Goal: Information Seeking & Learning: Learn about a topic

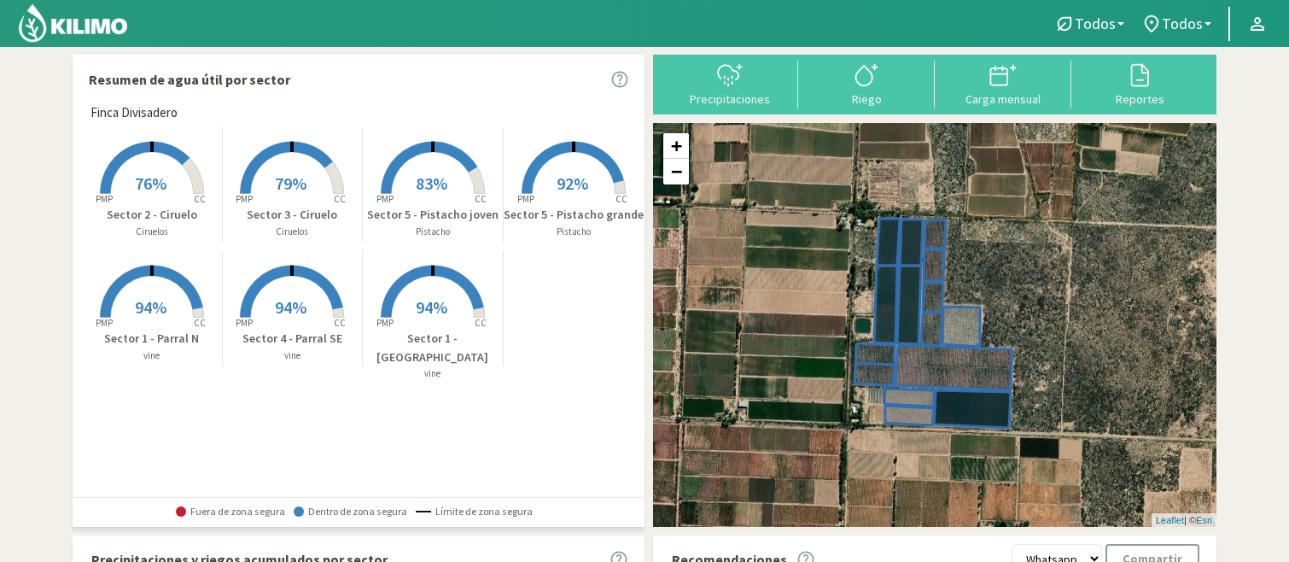
click at [427, 292] on rect at bounding box center [432, 319] width 137 height 137
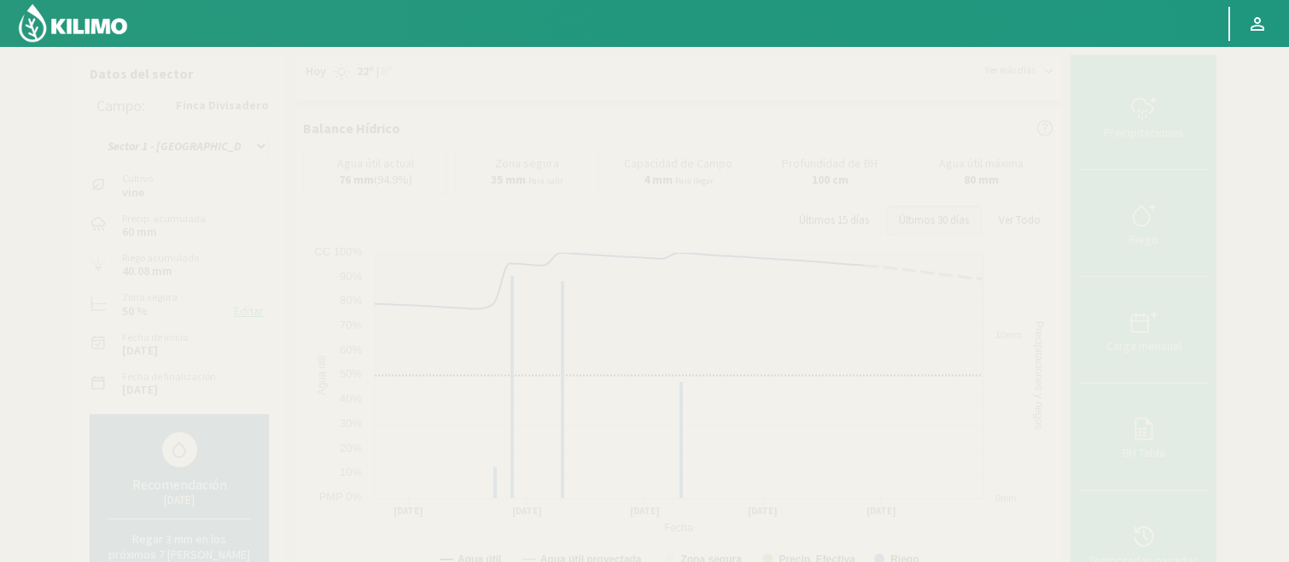
scroll to position [492, 0]
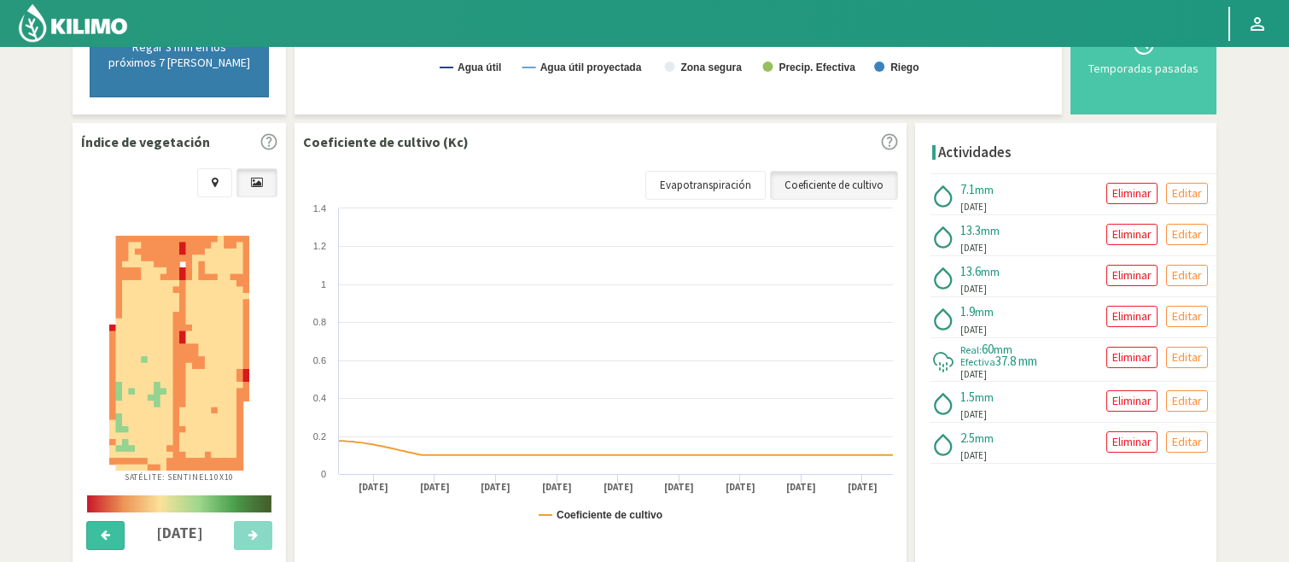
click at [102, 529] on icon at bounding box center [105, 534] width 9 height 11
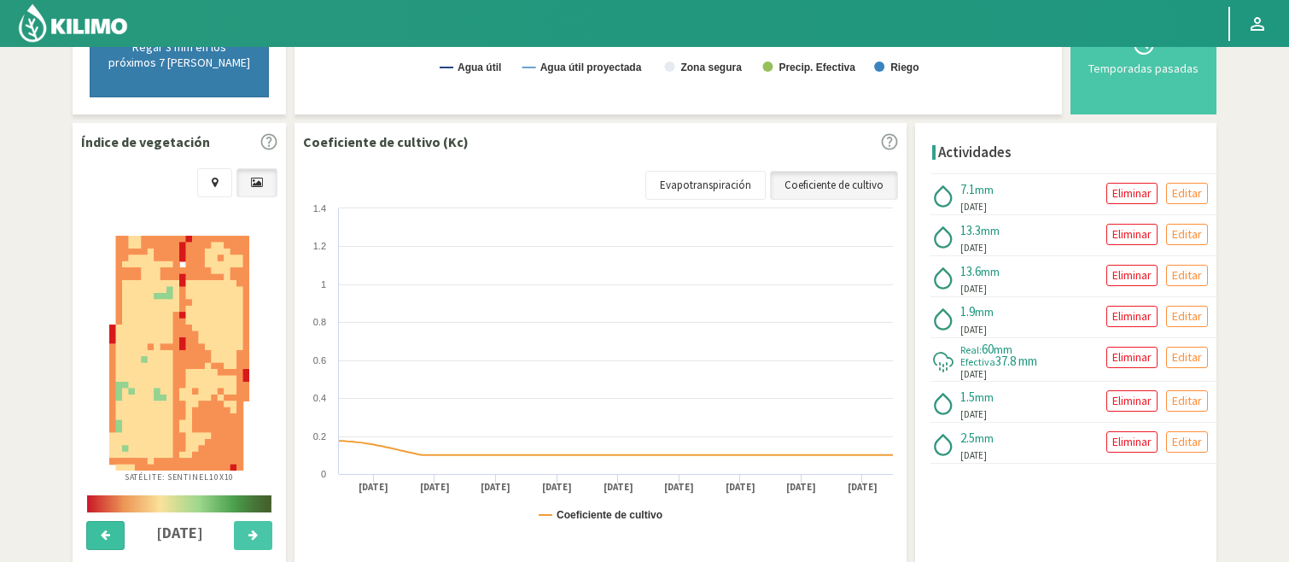
click at [102, 529] on icon at bounding box center [105, 534] width 9 height 11
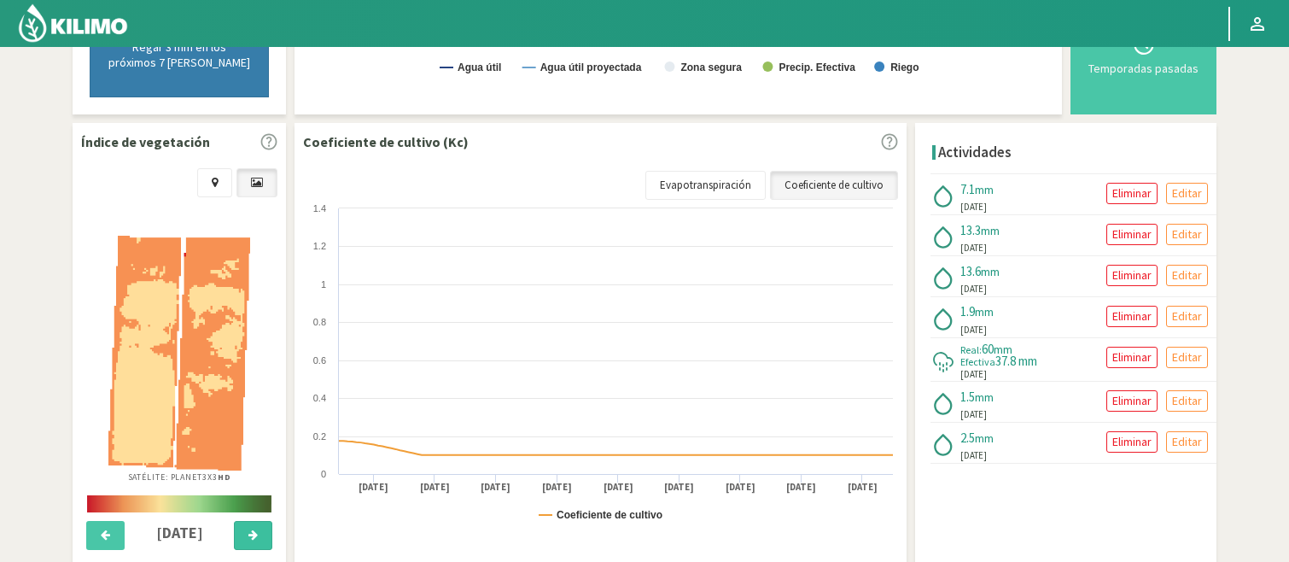
click at [244, 527] on button at bounding box center [253, 535] width 38 height 29
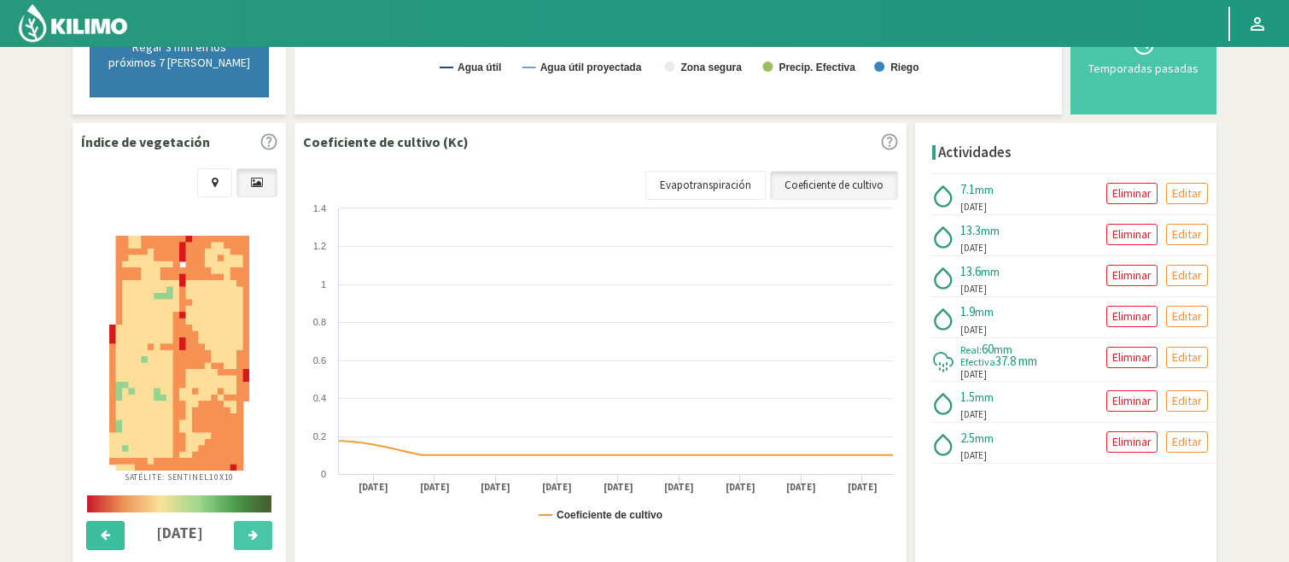
click at [99, 530] on button at bounding box center [105, 535] width 38 height 29
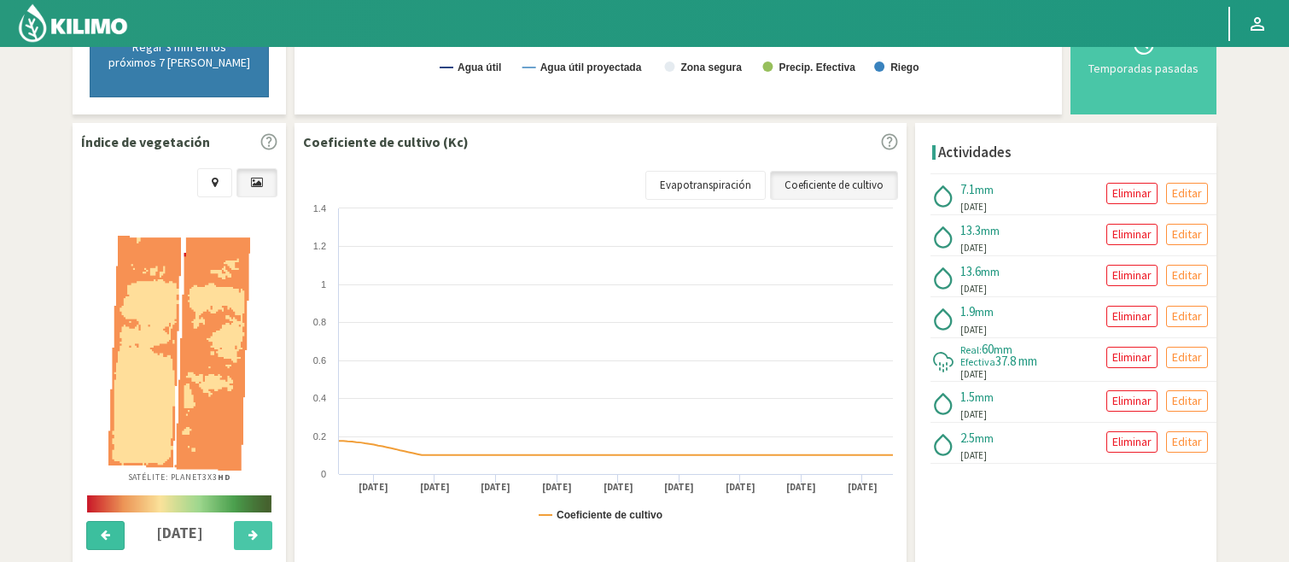
click at [99, 530] on button at bounding box center [105, 535] width 38 height 29
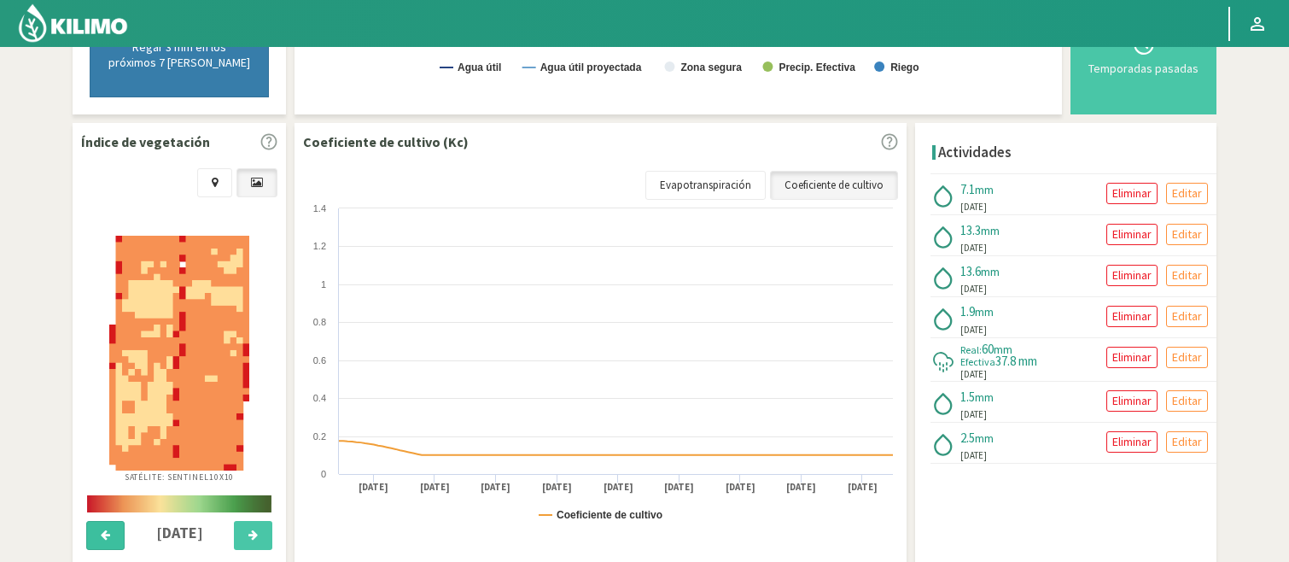
scroll to position [0, 0]
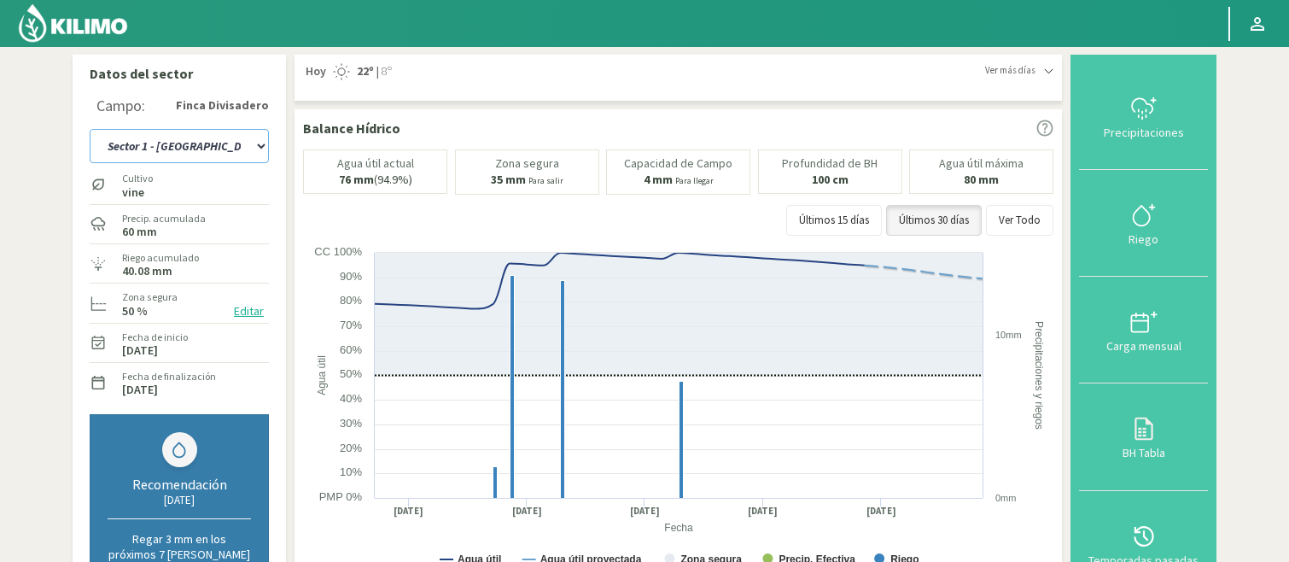
click at [258, 143] on select "Sector 1 - [GEOGRAPHIC_DATA] Sector 1 - [GEOGRAPHIC_DATA] N Sector 2 - [GEOGRAP…" at bounding box center [179, 146] width 179 height 34
click at [90, 129] on select "Sector 1 - [GEOGRAPHIC_DATA] Sector 1 - [GEOGRAPHIC_DATA] N Sector 2 - [GEOGRAP…" at bounding box center [179, 146] width 179 height 34
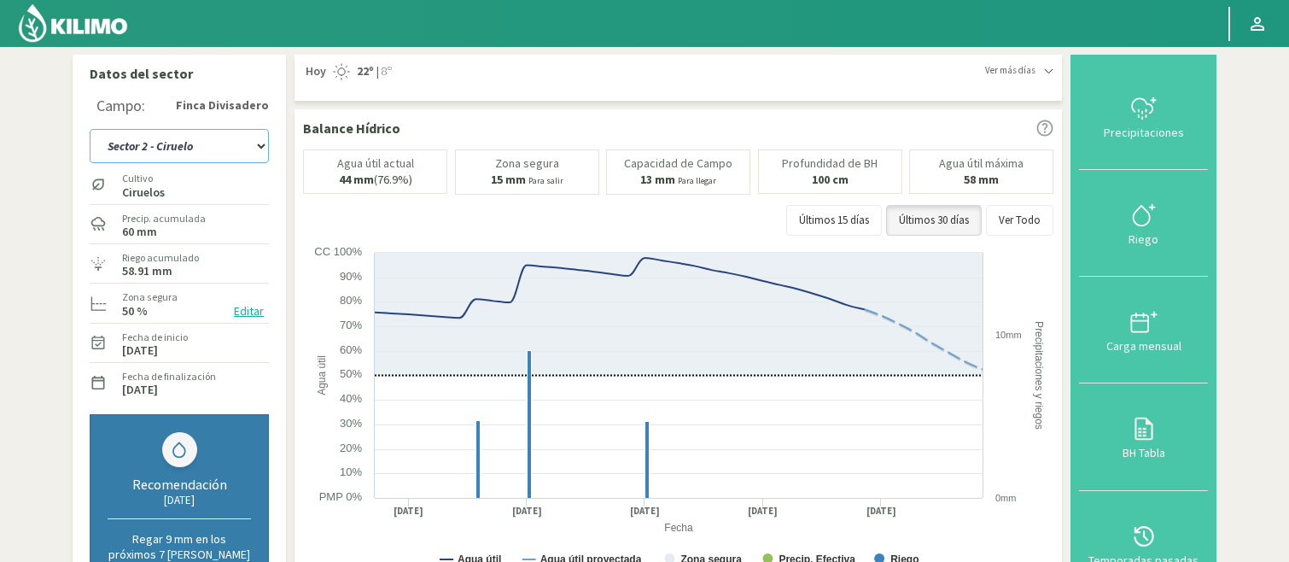
click at [257, 150] on select "Sector 1 - [GEOGRAPHIC_DATA] Sector 1 - [GEOGRAPHIC_DATA] N Sector 2 - [GEOGRAP…" at bounding box center [179, 146] width 179 height 34
click at [90, 129] on select "Sector 1 - [GEOGRAPHIC_DATA] Sector 1 - [GEOGRAPHIC_DATA] N Sector 2 - [GEOGRAP…" at bounding box center [179, 146] width 179 height 34
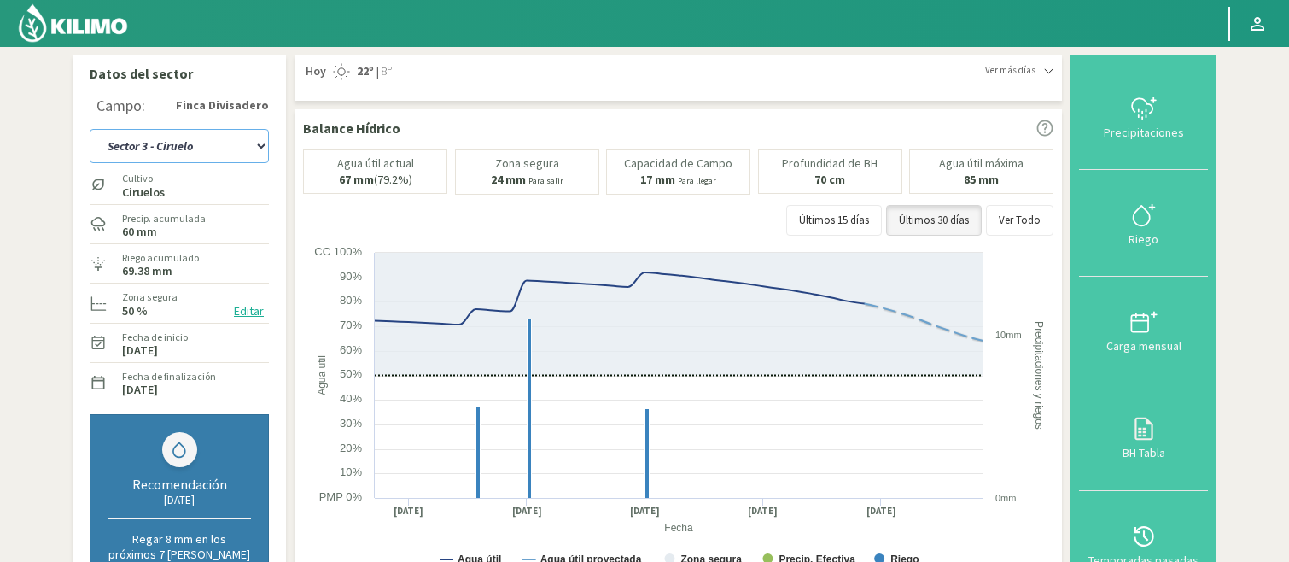
scroll to position [492, 0]
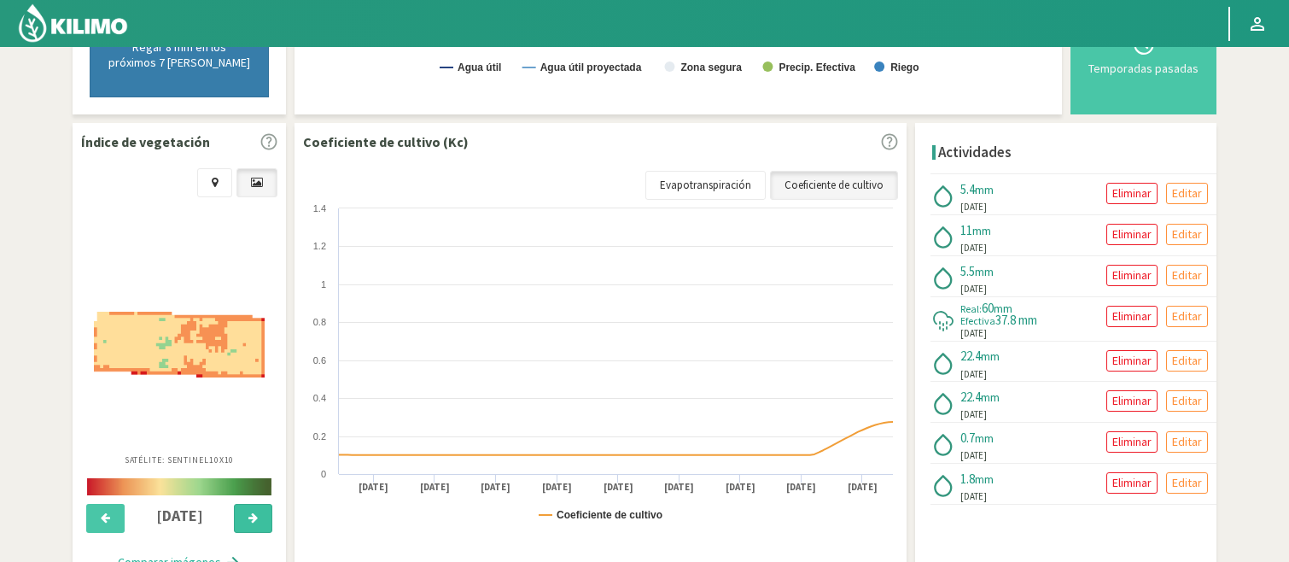
click at [249, 516] on icon at bounding box center [252, 517] width 9 height 11
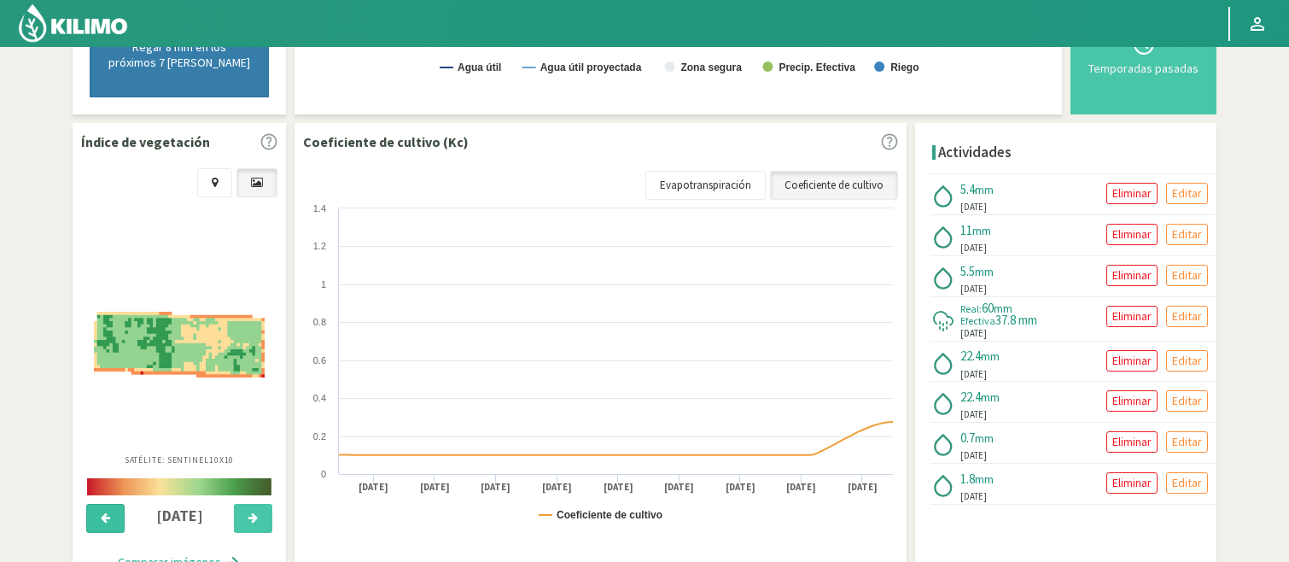
click at [105, 515] on icon at bounding box center [105, 517] width 9 height 11
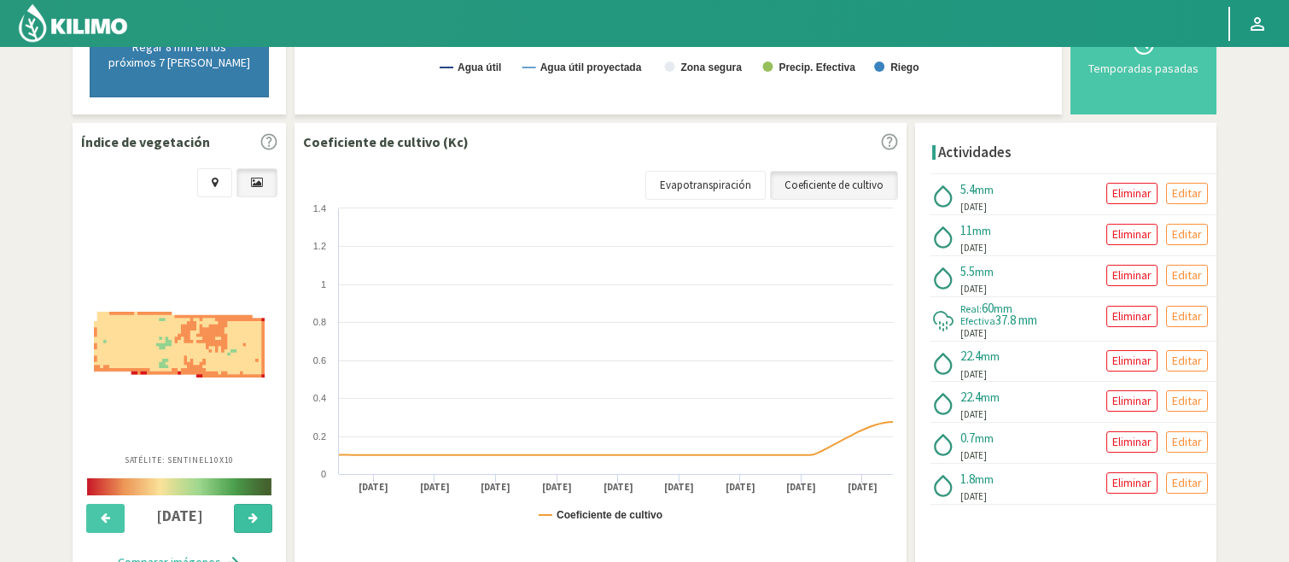
click at [249, 508] on button at bounding box center [253, 518] width 38 height 29
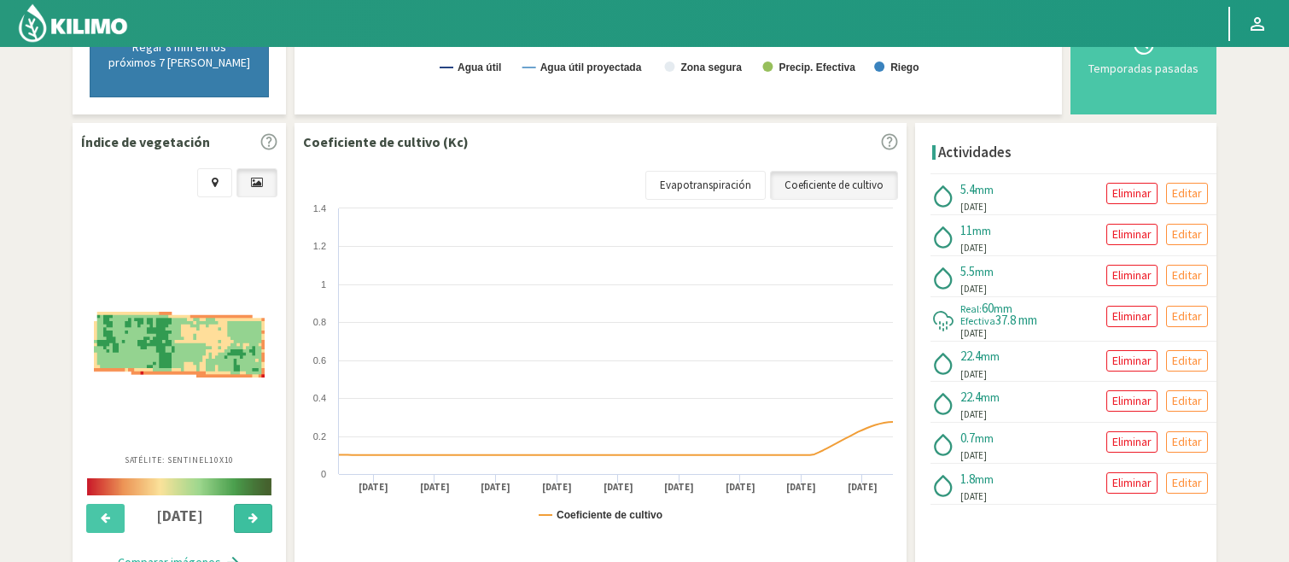
click at [249, 508] on button at bounding box center [253, 518] width 38 height 29
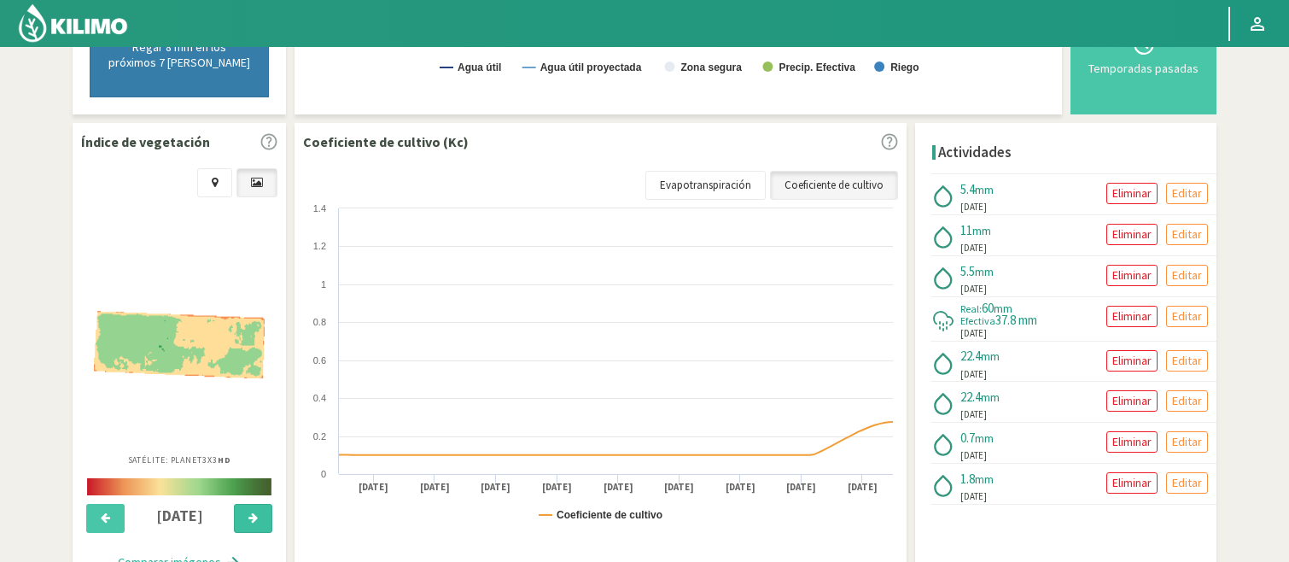
scroll to position [0, 0]
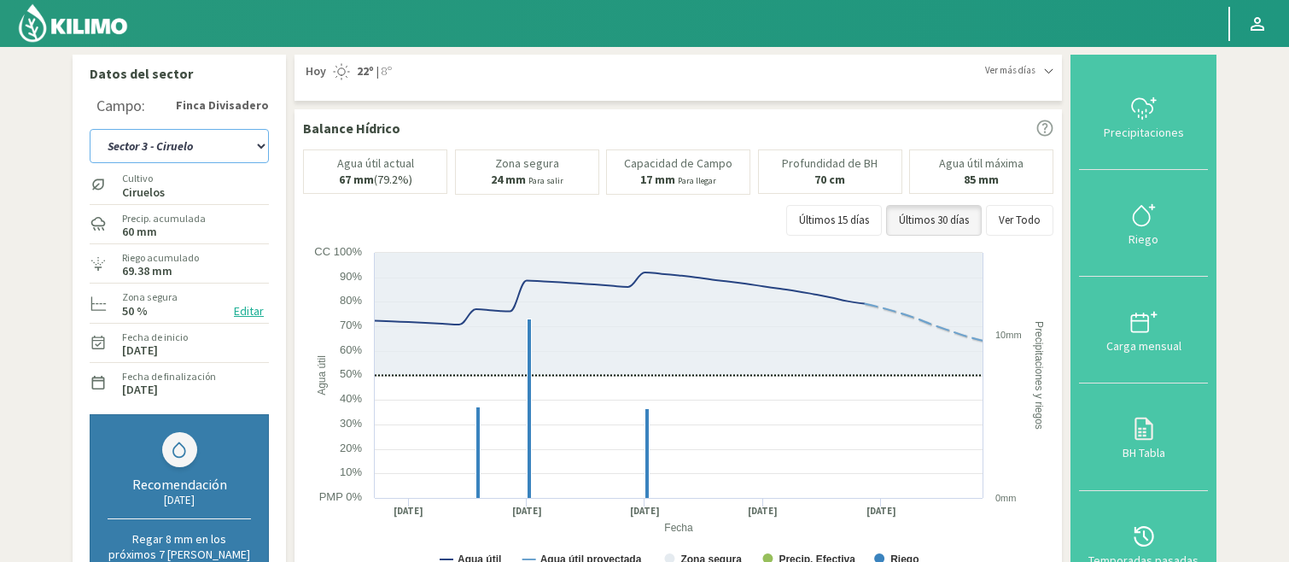
click at [261, 145] on select "Sector 1 - [GEOGRAPHIC_DATA] Sector 1 - [GEOGRAPHIC_DATA] N Sector 2 - [GEOGRAP…" at bounding box center [179, 146] width 179 height 34
click at [90, 129] on select "Sector 1 - [GEOGRAPHIC_DATA] Sector 1 - [GEOGRAPHIC_DATA] N Sector 2 - [GEOGRAP…" at bounding box center [179, 146] width 179 height 34
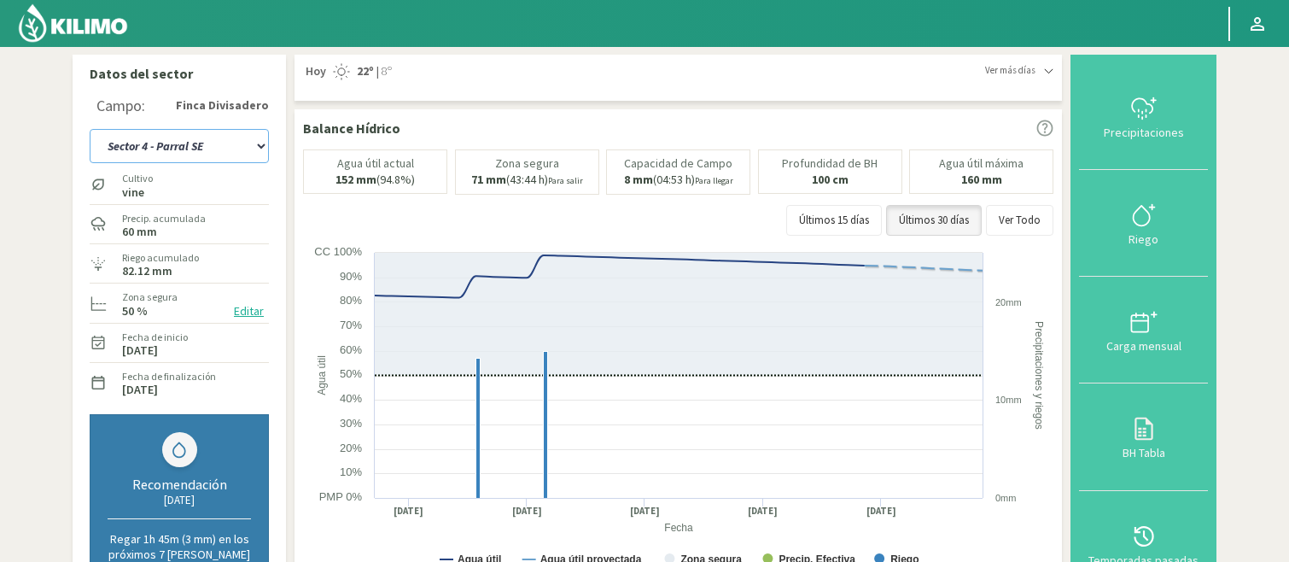
scroll to position [492, 0]
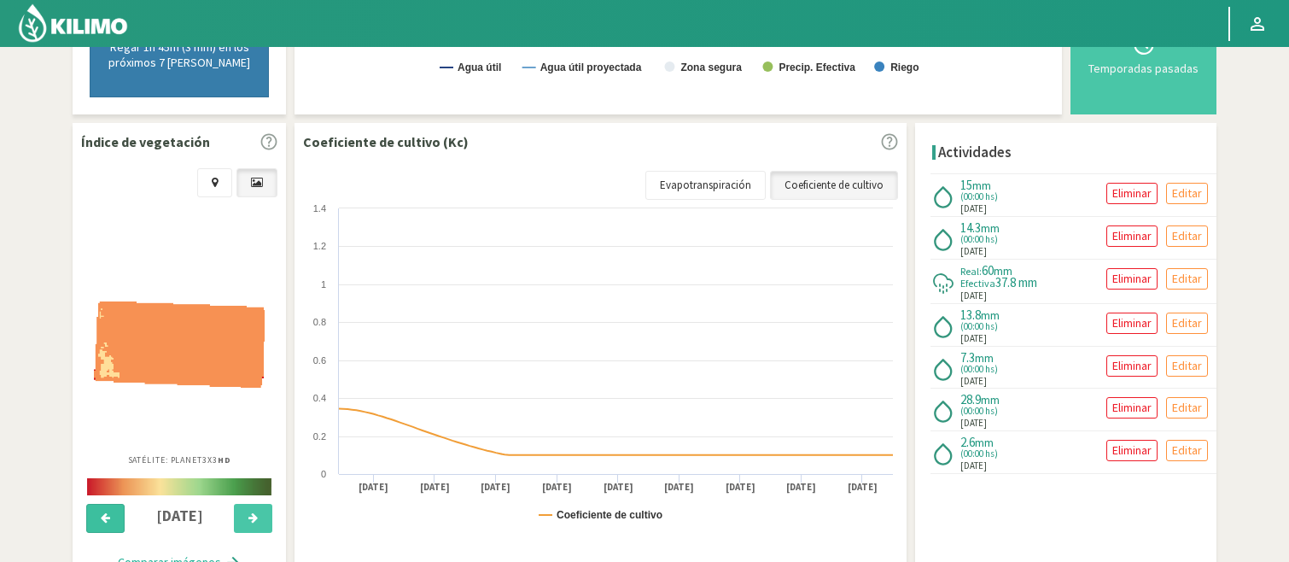
click at [102, 512] on icon at bounding box center [105, 517] width 9 height 11
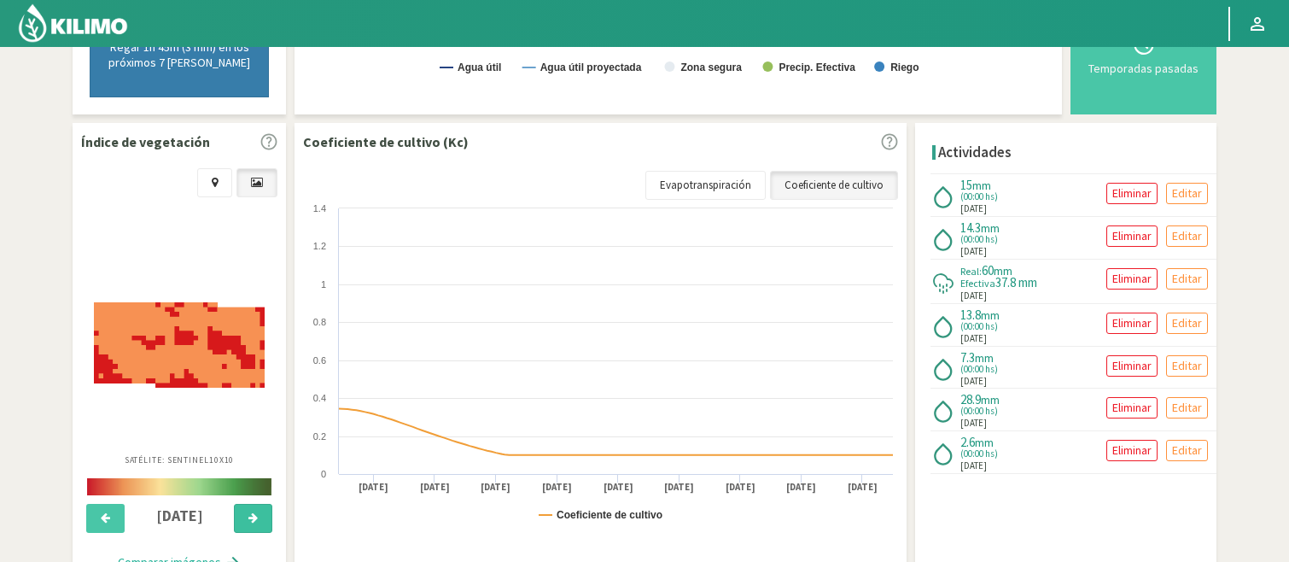
click at [256, 508] on button at bounding box center [253, 518] width 38 height 29
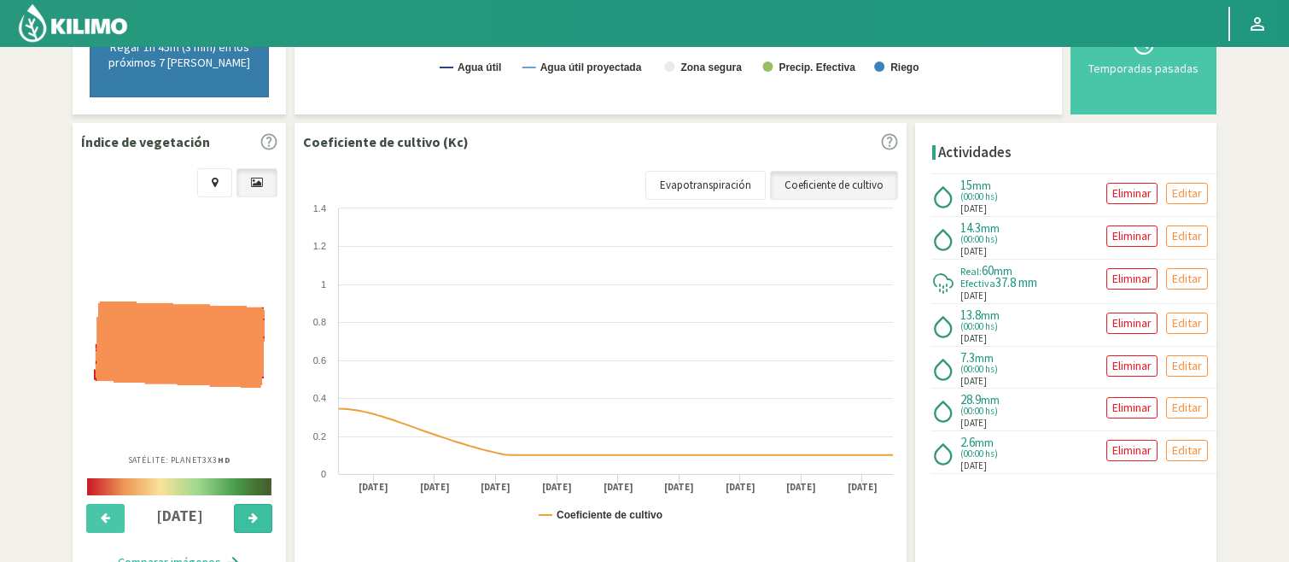
click at [256, 508] on button at bounding box center [253, 518] width 38 height 29
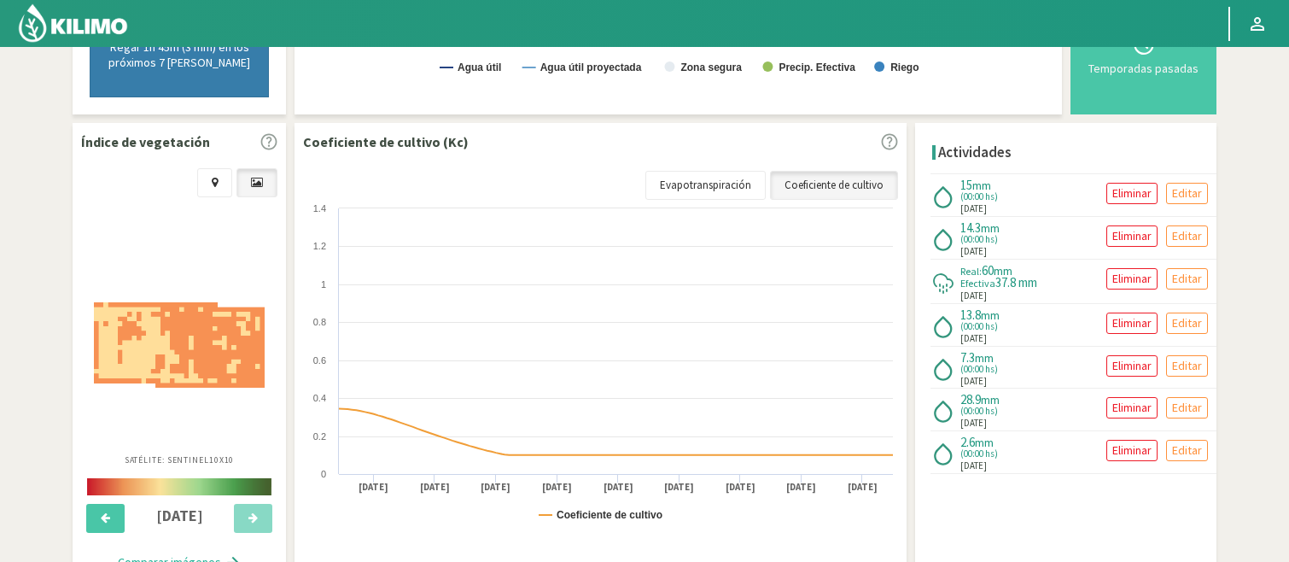
scroll to position [0, 0]
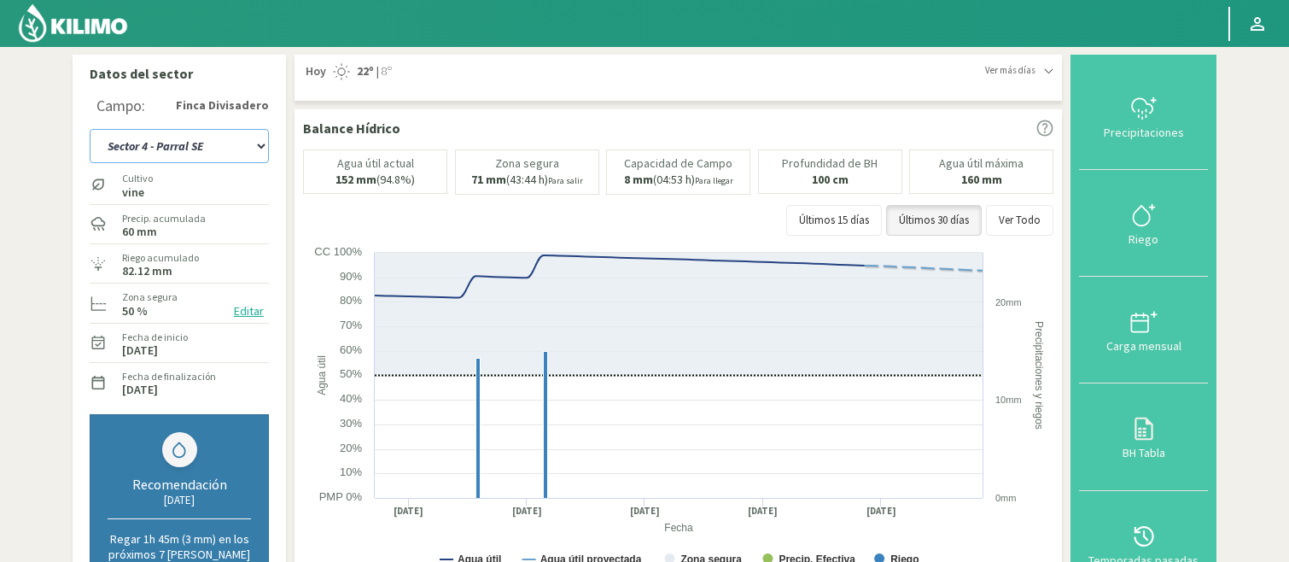
click at [260, 145] on select "Sector 1 - [GEOGRAPHIC_DATA] Sector 1 - [GEOGRAPHIC_DATA] N Sector 2 - [GEOGRAP…" at bounding box center [179, 146] width 179 height 34
click at [90, 129] on select "Sector 1 - [GEOGRAPHIC_DATA] Sector 1 - [GEOGRAPHIC_DATA] N Sector 2 - [GEOGRAP…" at bounding box center [179, 146] width 179 height 34
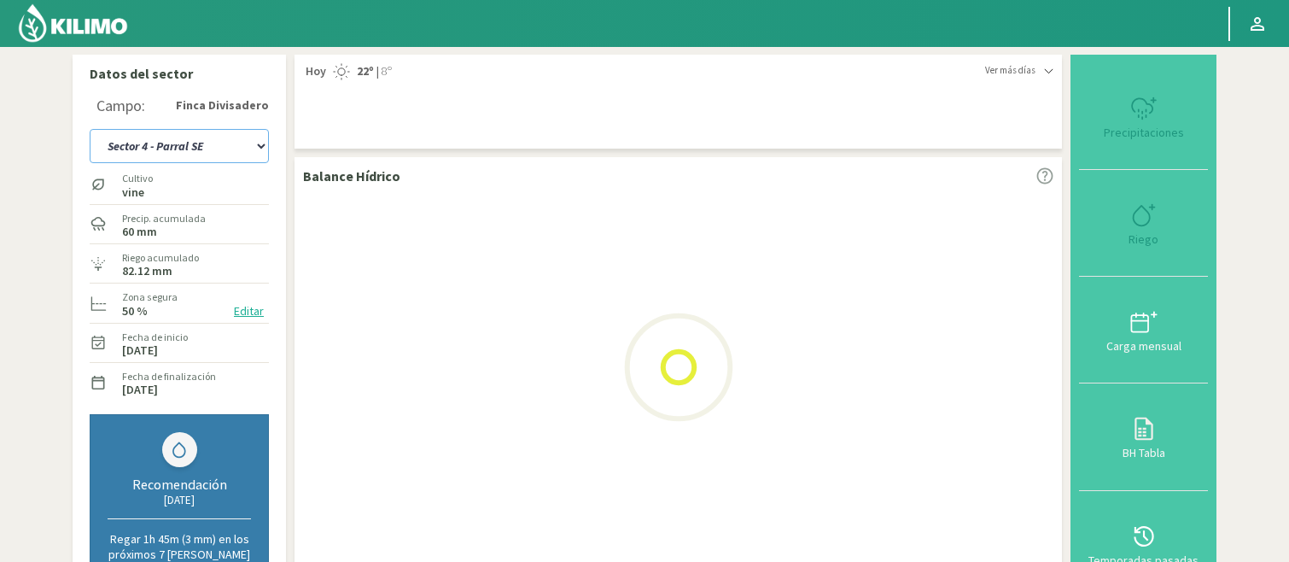
select select "29: Object"
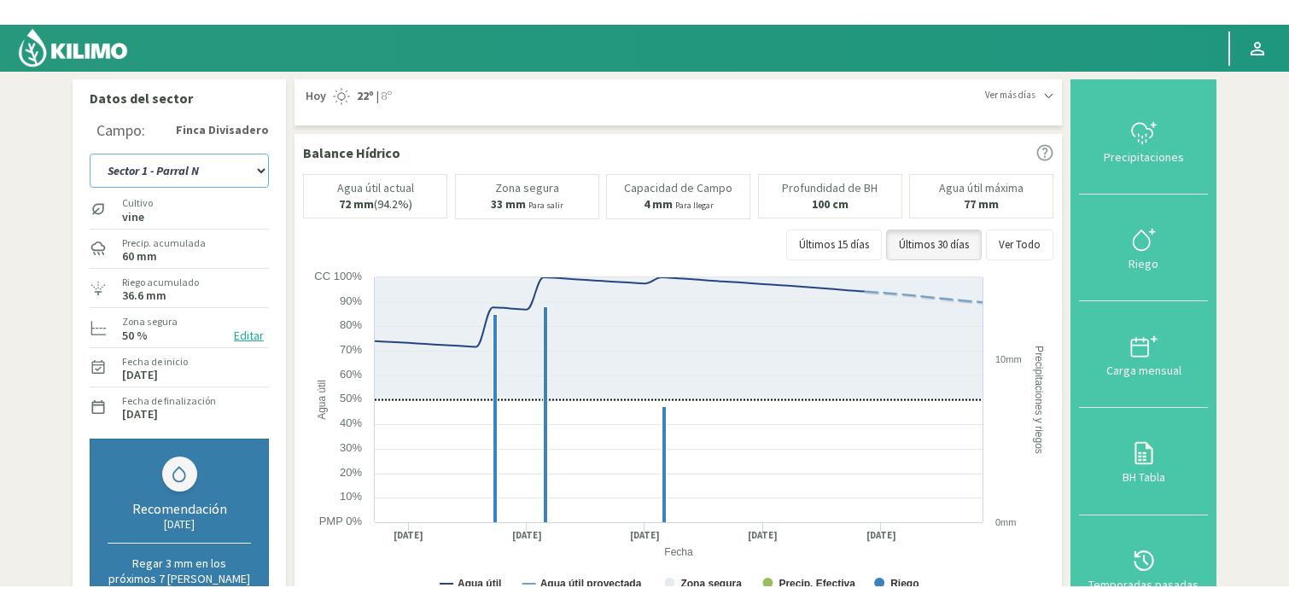
scroll to position [492, 0]
